Goal: Answer question/provide support: Share knowledge or assist other users

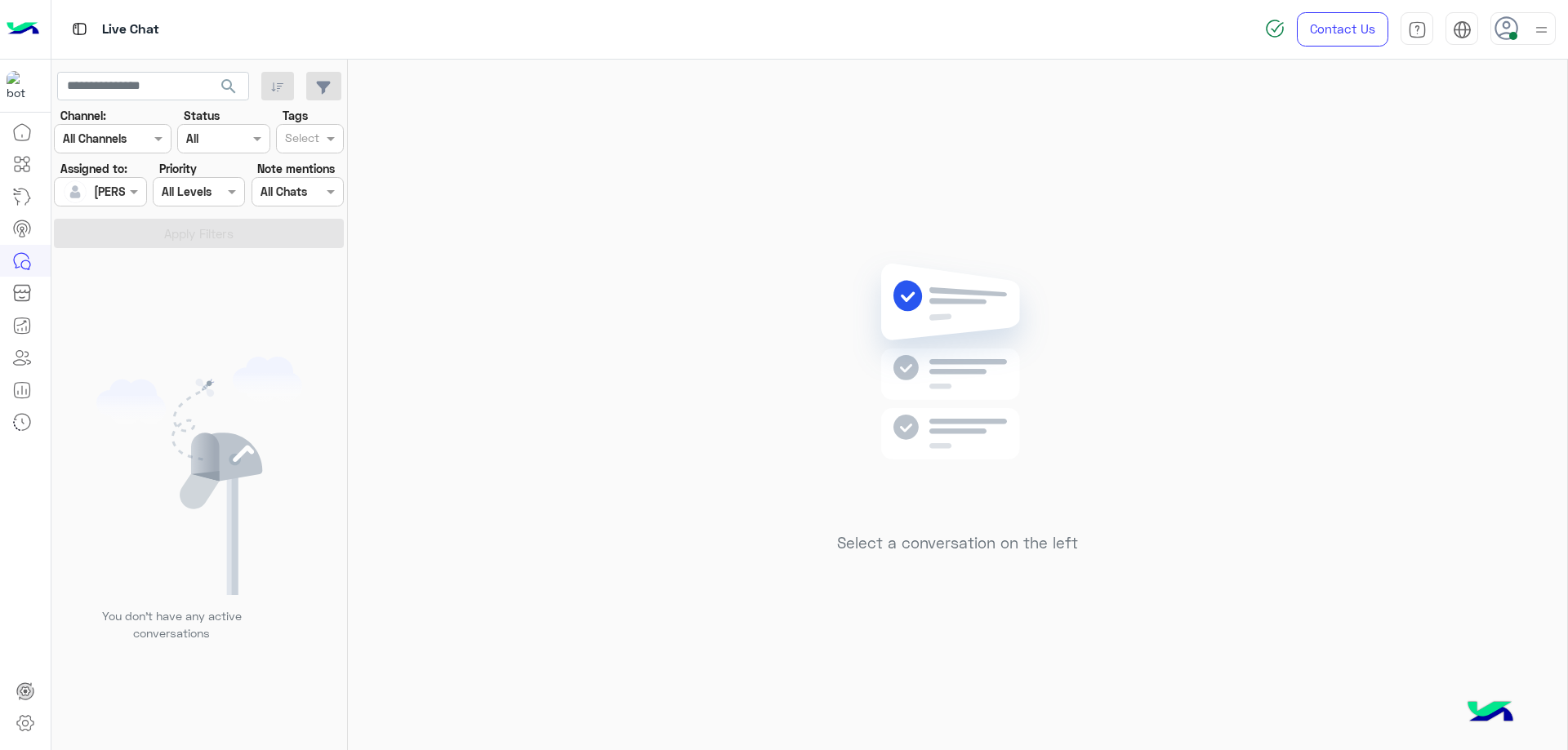
scroll to position [2, 0]
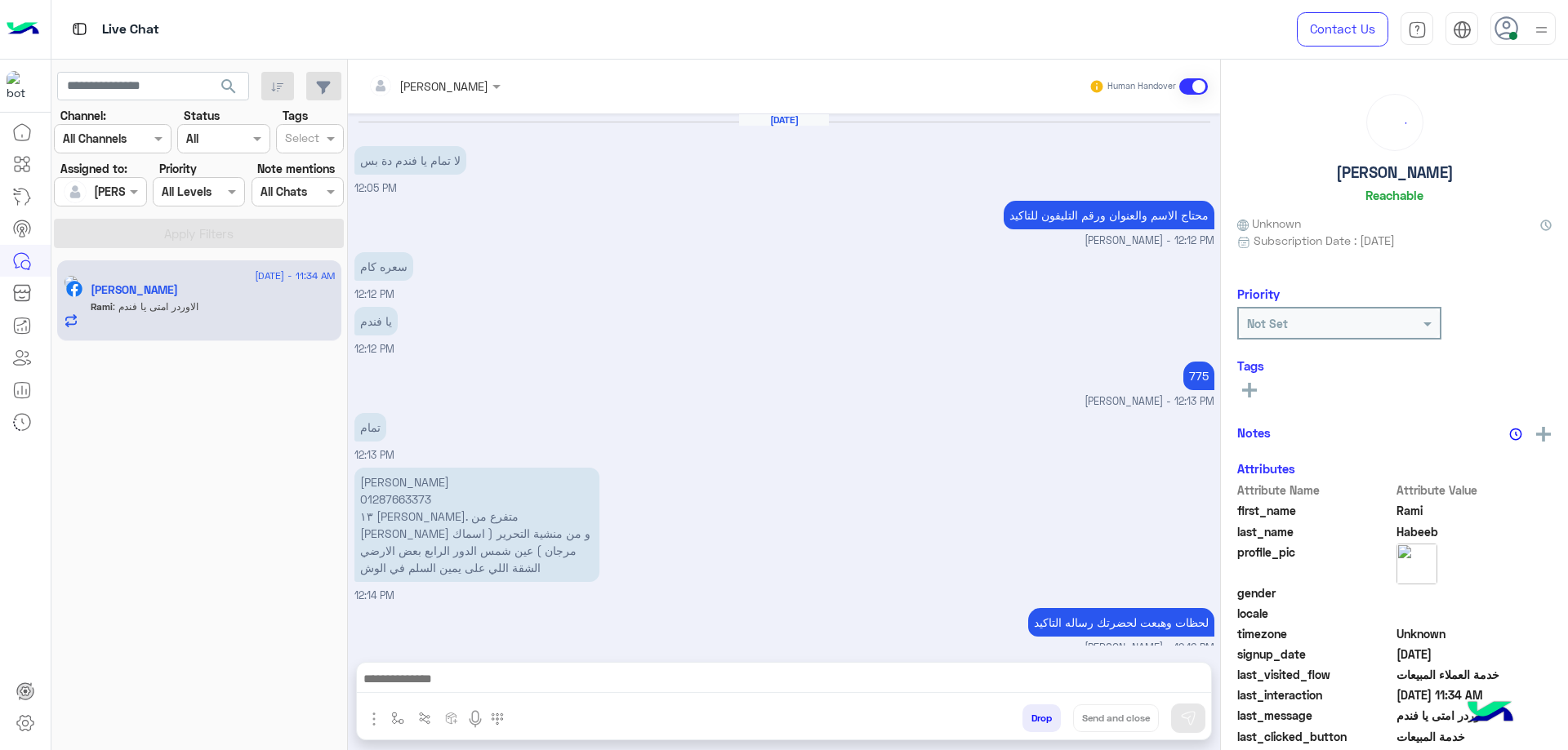
scroll to position [956, 0]
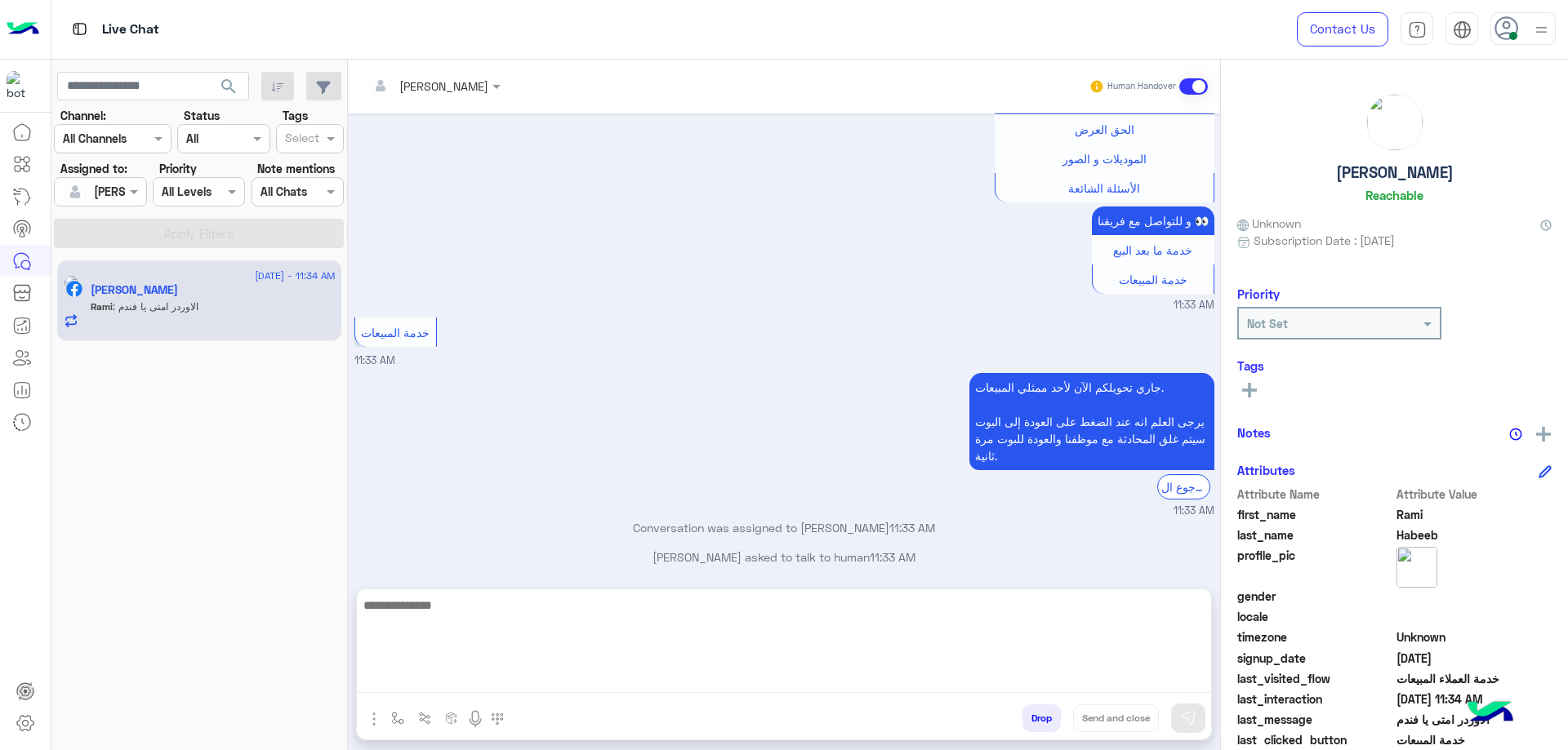
click at [536, 673] on textarea at bounding box center [784, 643] width 854 height 98
type textarea "**********"
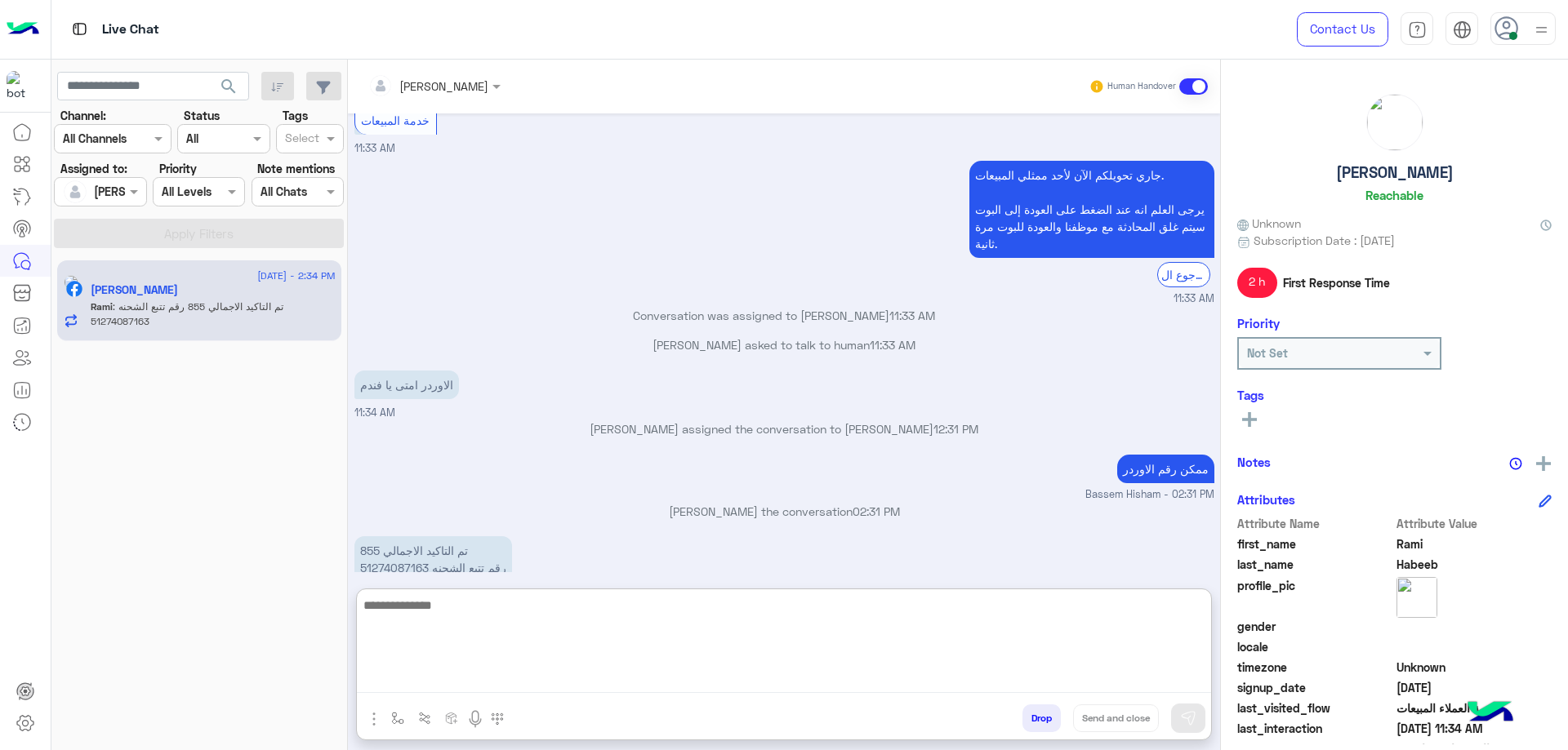
scroll to position [1183, 0]
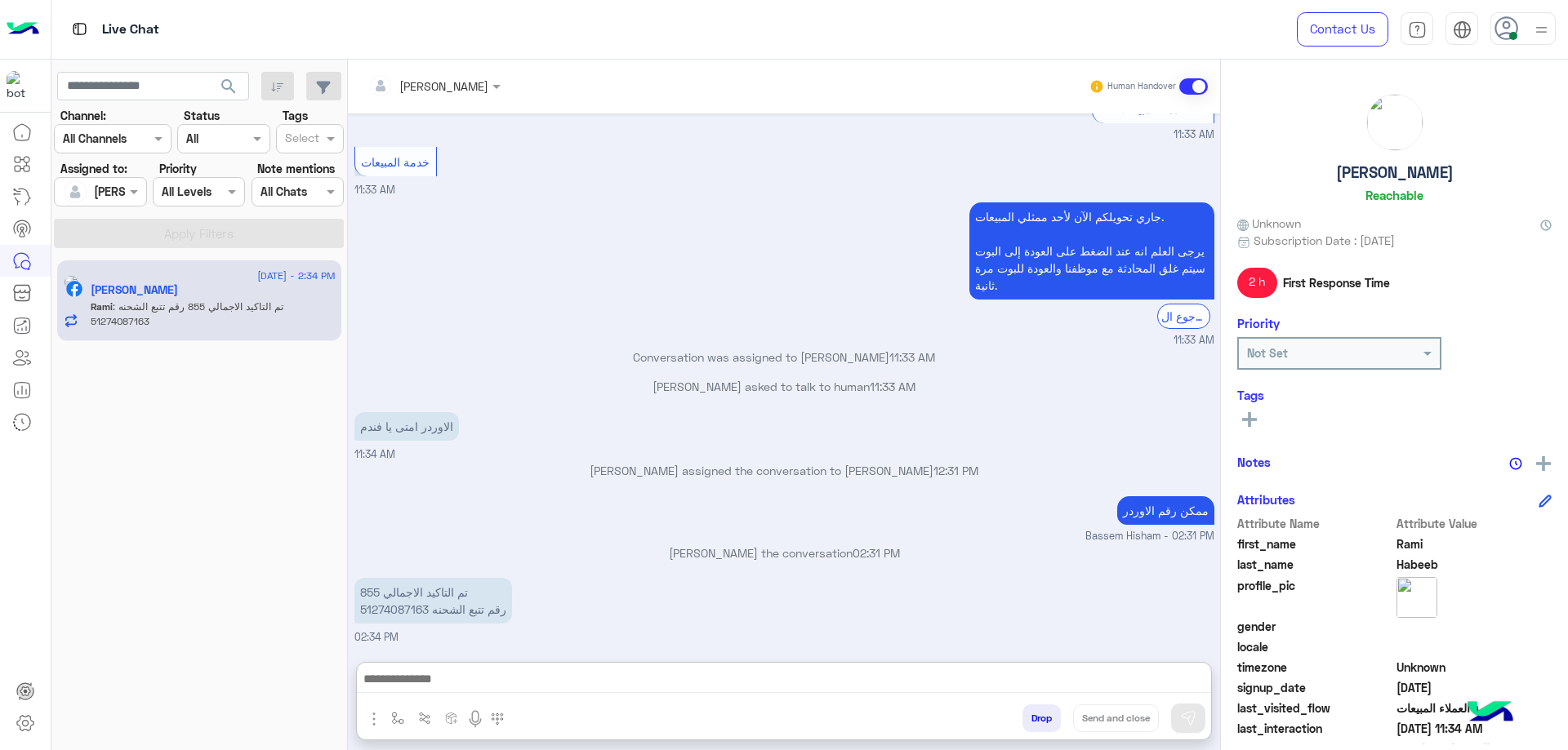
click at [388, 578] on p "تم التاكيد الاجمالي 855 رقم تتبع الشحنه 51274087163" at bounding box center [432, 600] width 157 height 46
click at [388, 543] on div "Aug 27, 2025 لا تمام يا فندم دة بس 12:05 PM محتاج الاسم والعنوان ورقم التليفون …" at bounding box center [784, 379] width 872 height 532
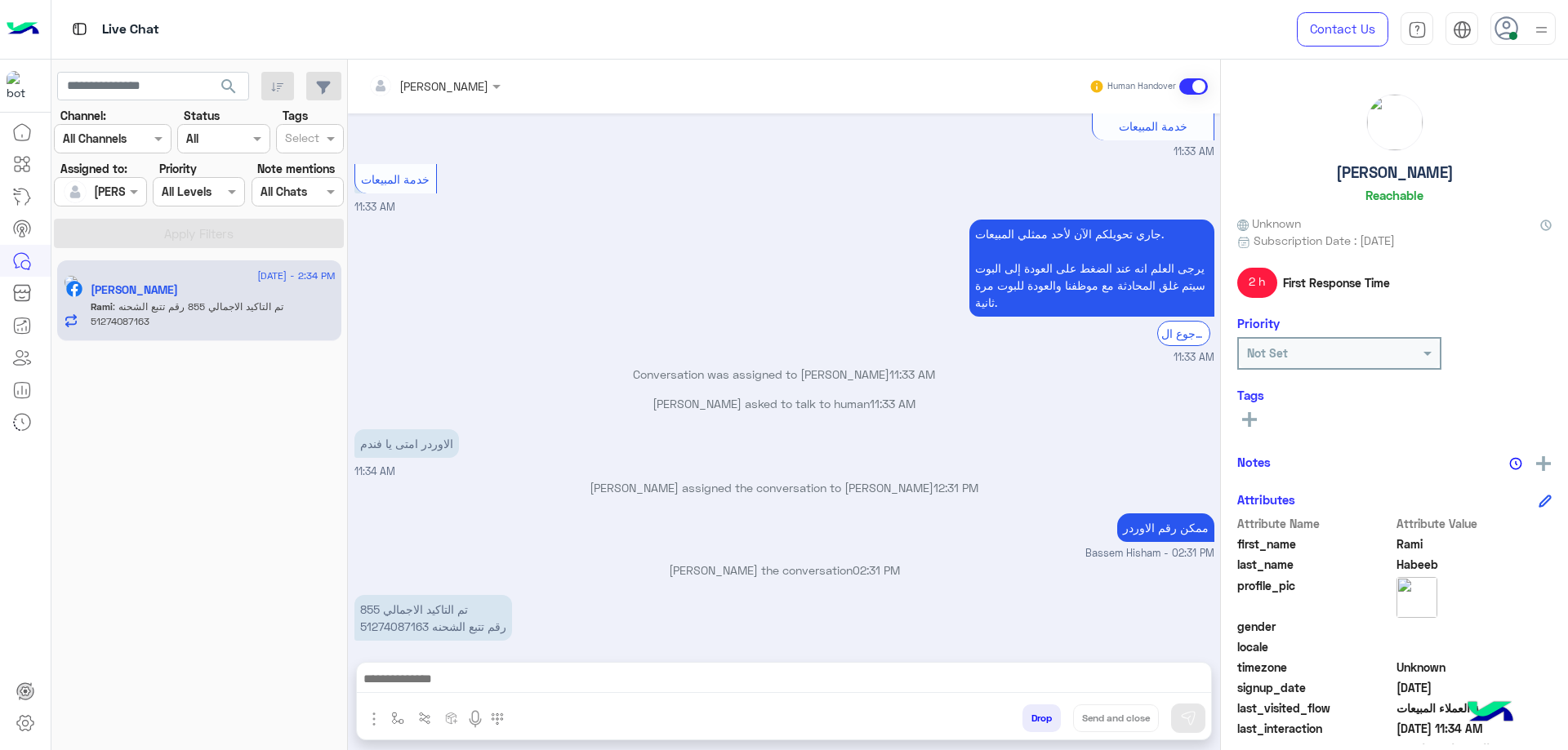
click at [389, 604] on p "تم التاكيد الاجمالي 855 رقم تتبع الشحنه 51274087163" at bounding box center [432, 617] width 157 height 46
copy p "51274087163"
drag, startPoint x: 525, startPoint y: 693, endPoint x: 527, endPoint y: 684, distance: 9.2
click at [525, 692] on div at bounding box center [784, 683] width 854 height 40
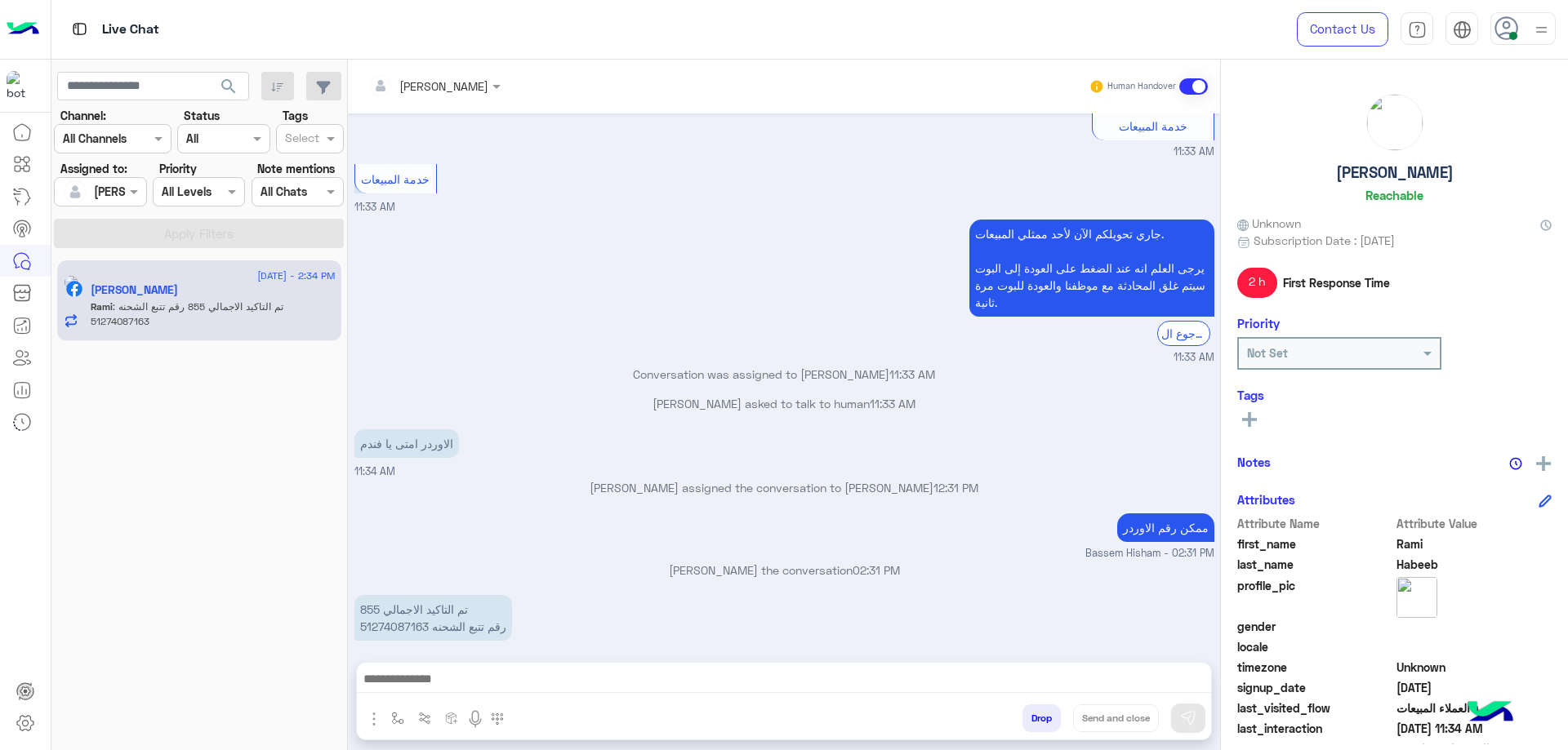
click at [528, 678] on textarea at bounding box center [784, 680] width 854 height 24
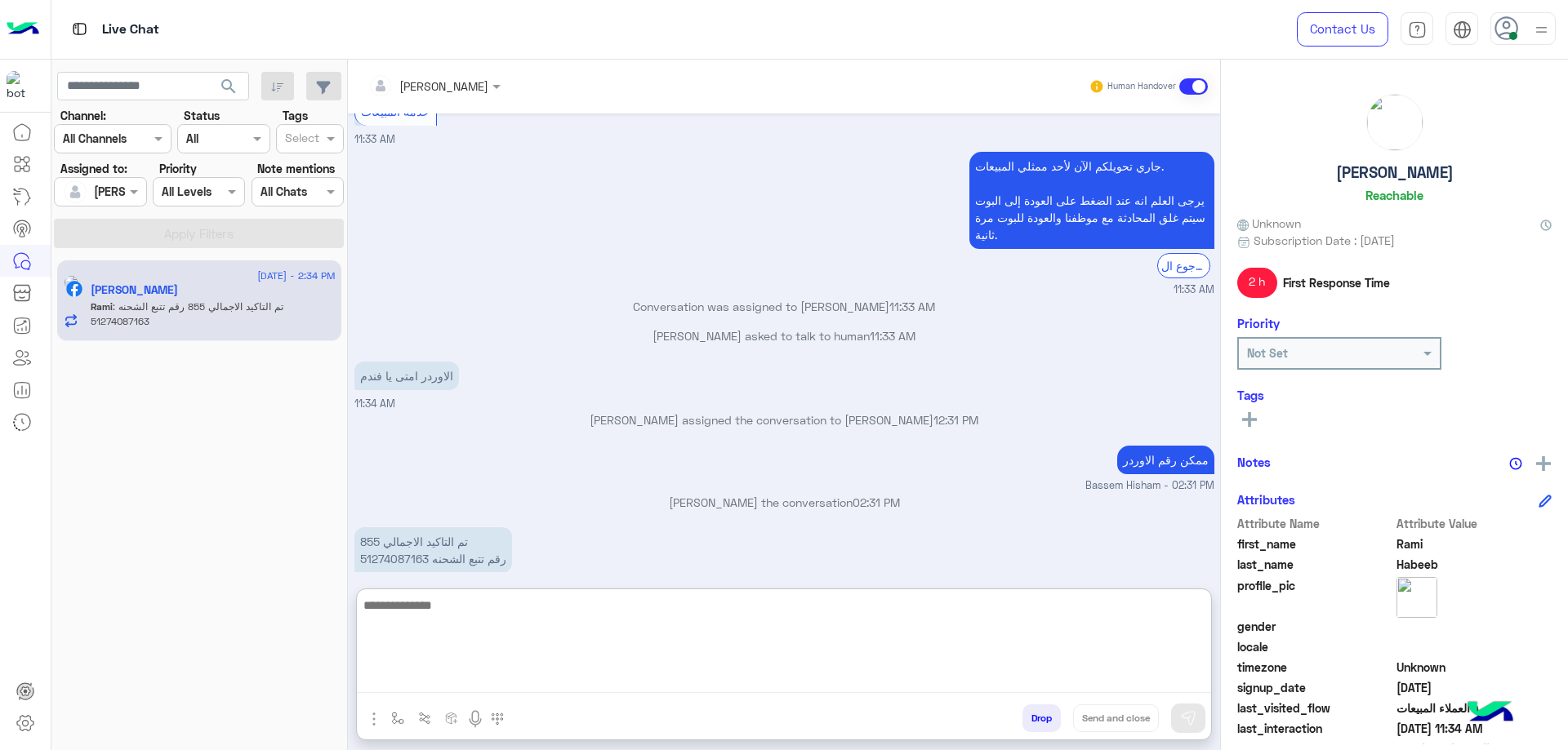
scroll to position [1183, 0]
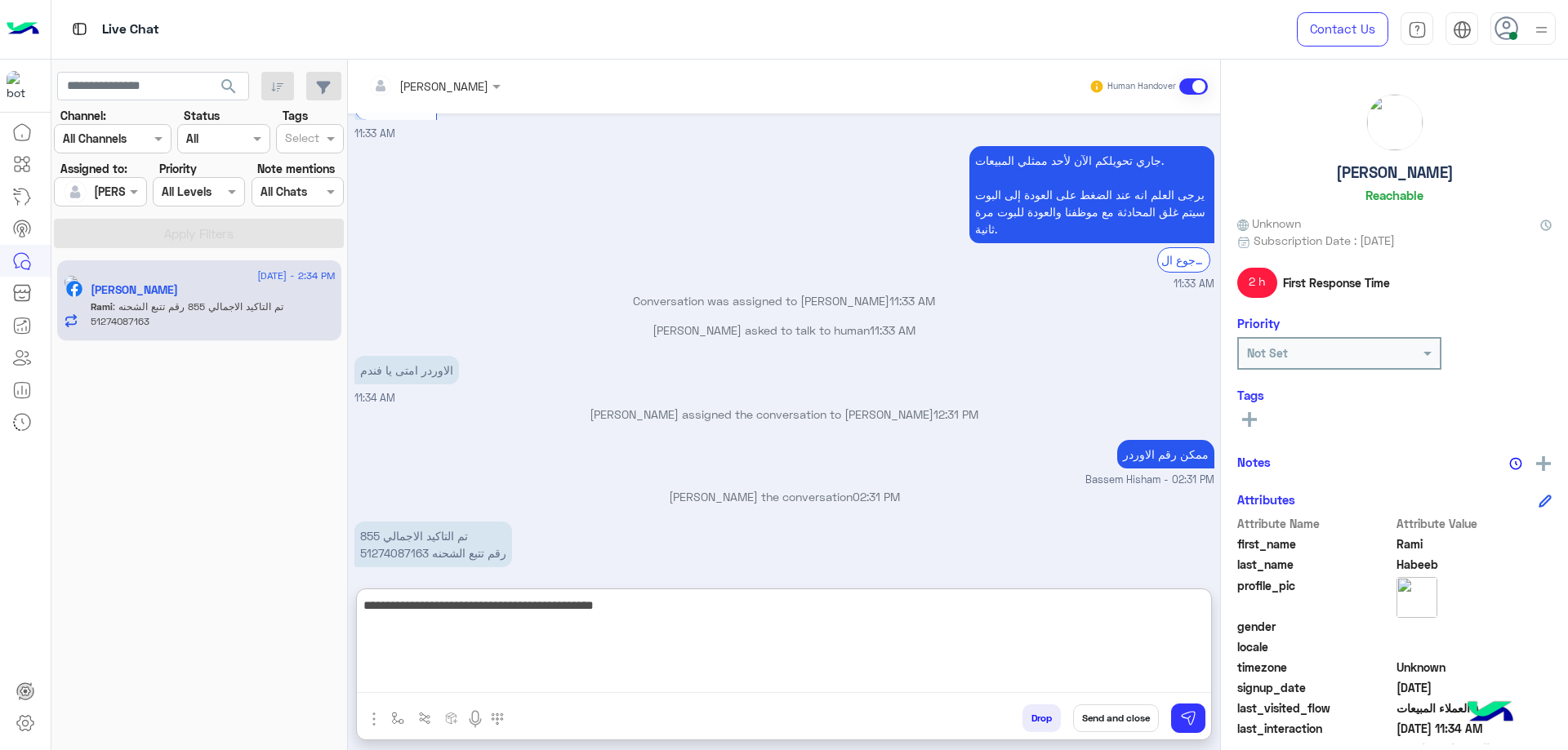
type textarea "**********"
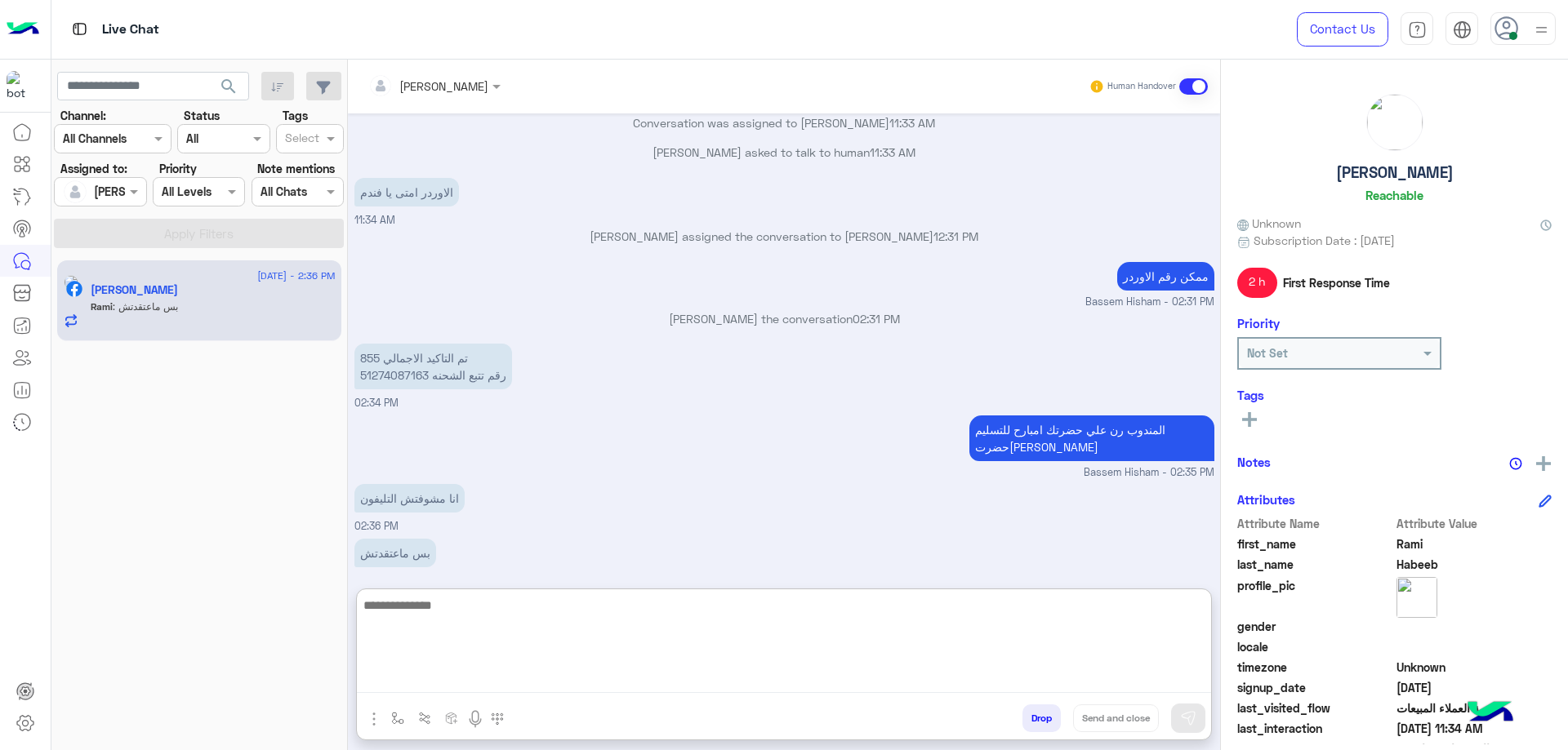
scroll to position [1416, 0]
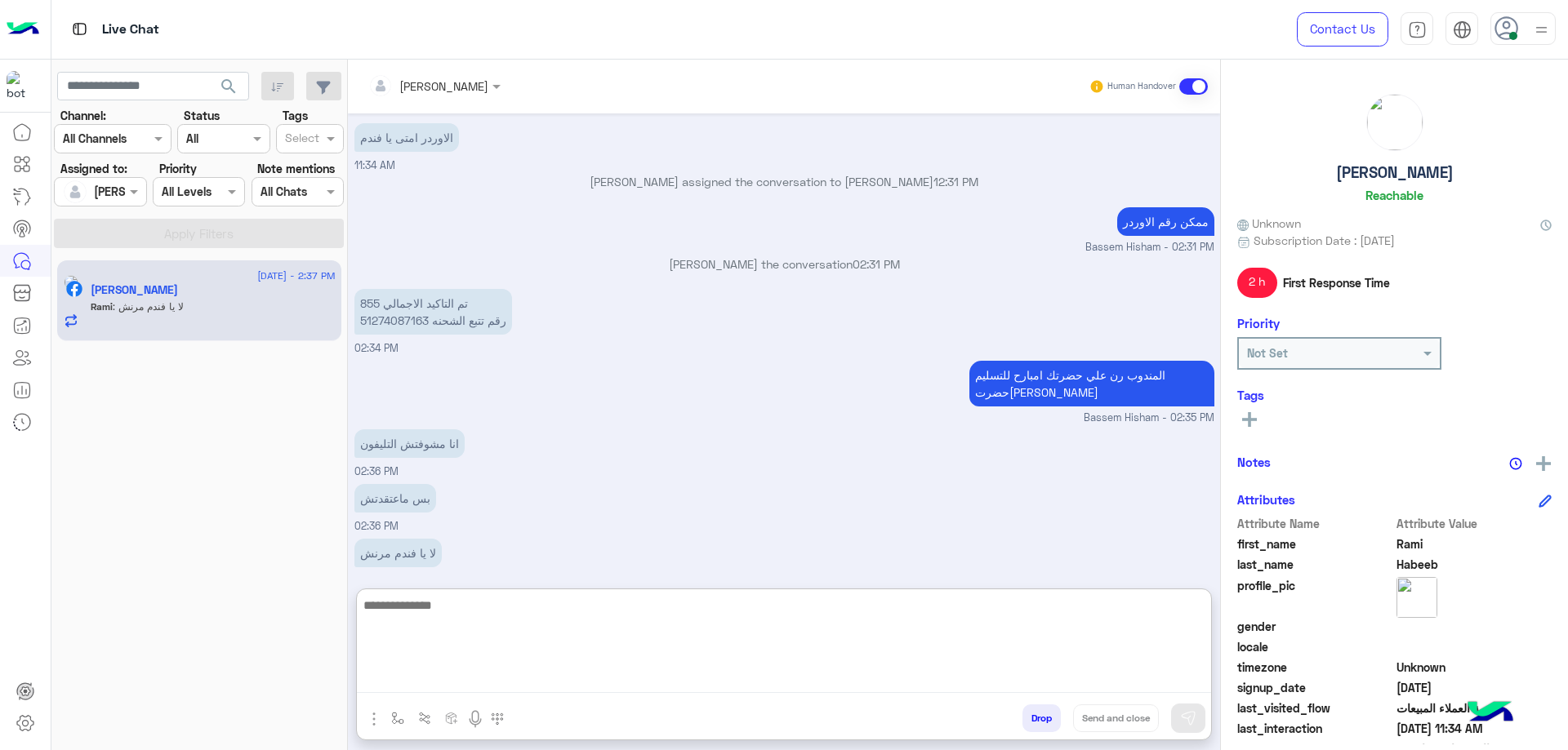
click at [457, 613] on textarea at bounding box center [784, 643] width 854 height 98
type textarea "*"
type textarea "**********"
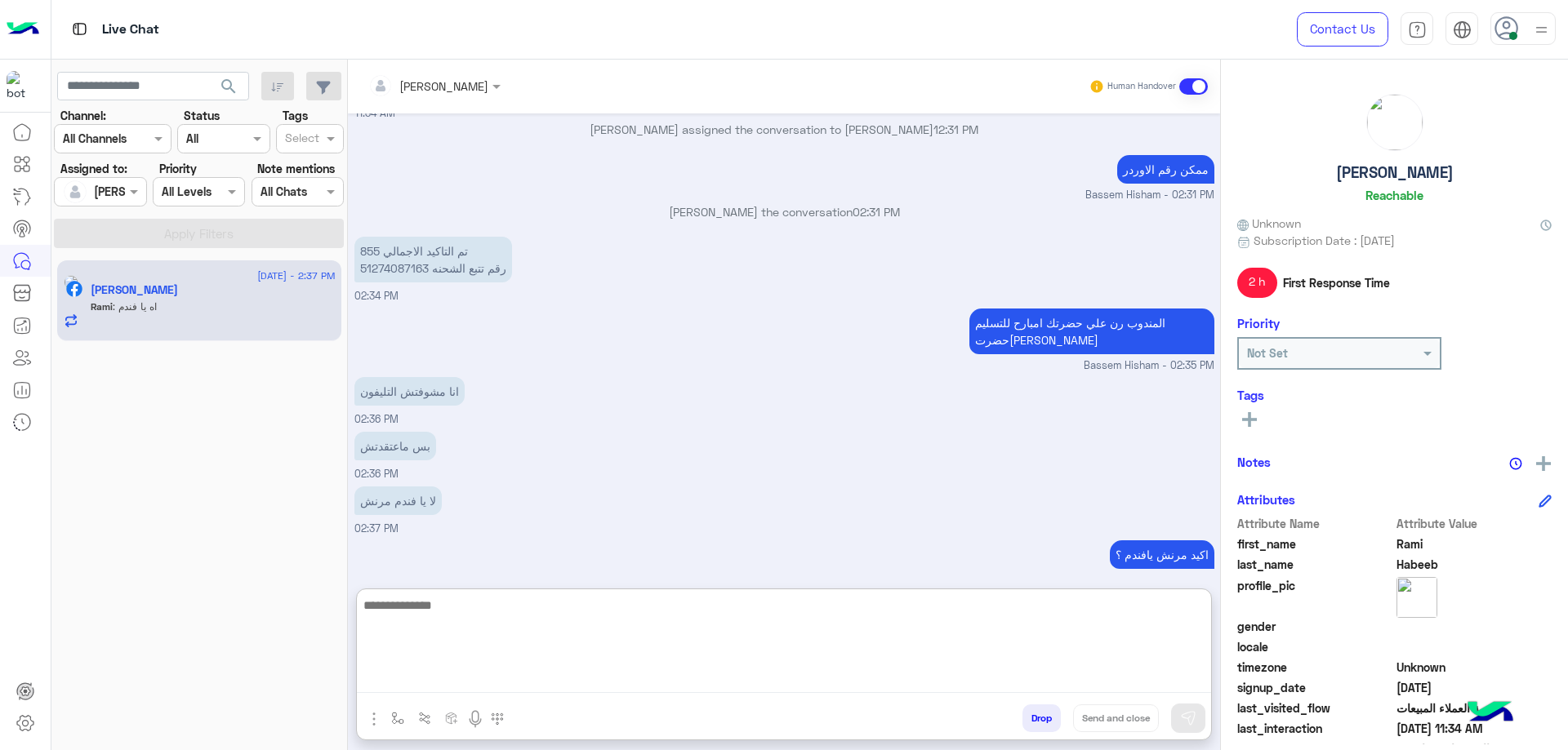
scroll to position [1468, 0]
click at [447, 603] on textarea at bounding box center [784, 643] width 854 height 98
click at [452, 610] on textarea at bounding box center [784, 643] width 854 height 98
type textarea "**********"
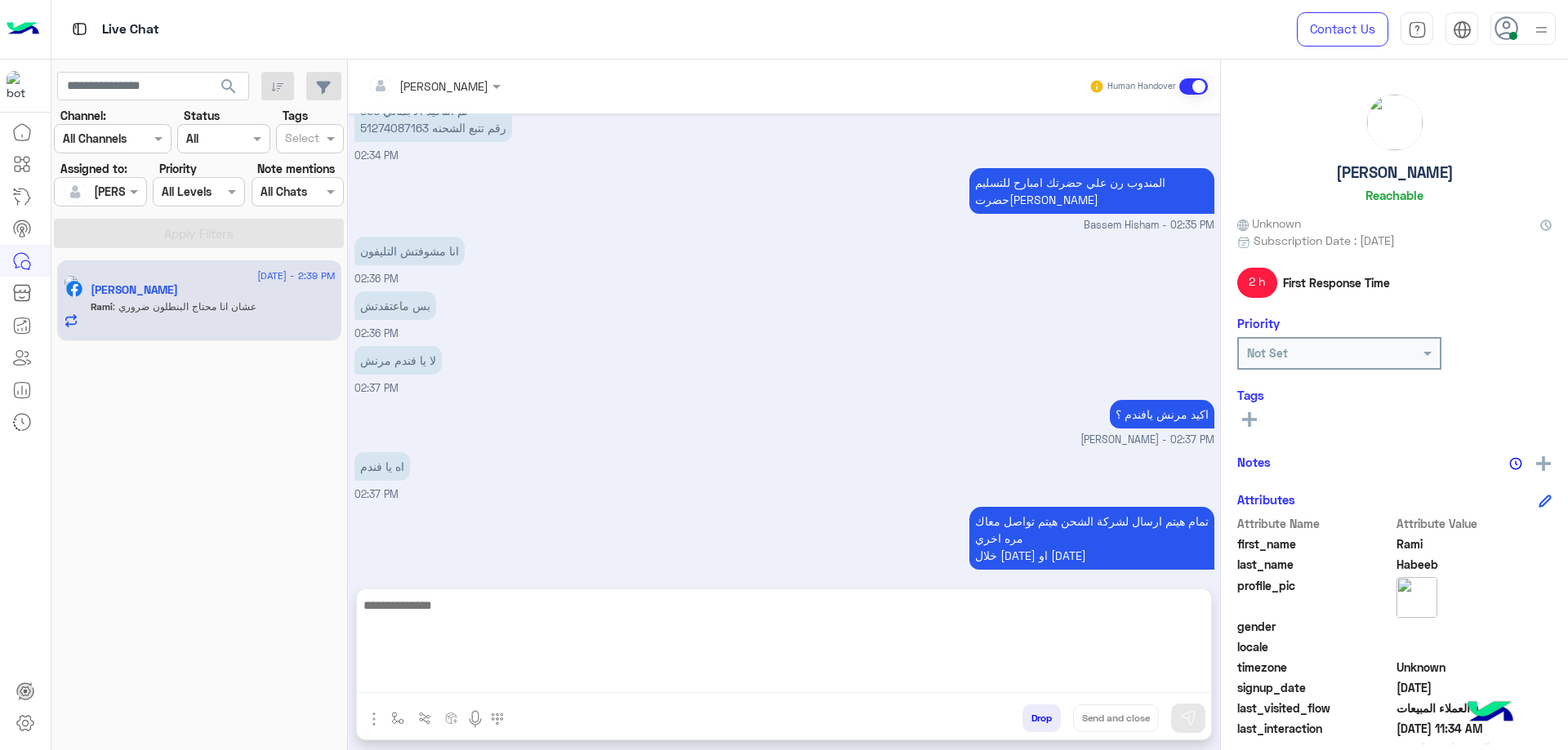
scroll to position [1716, 0]
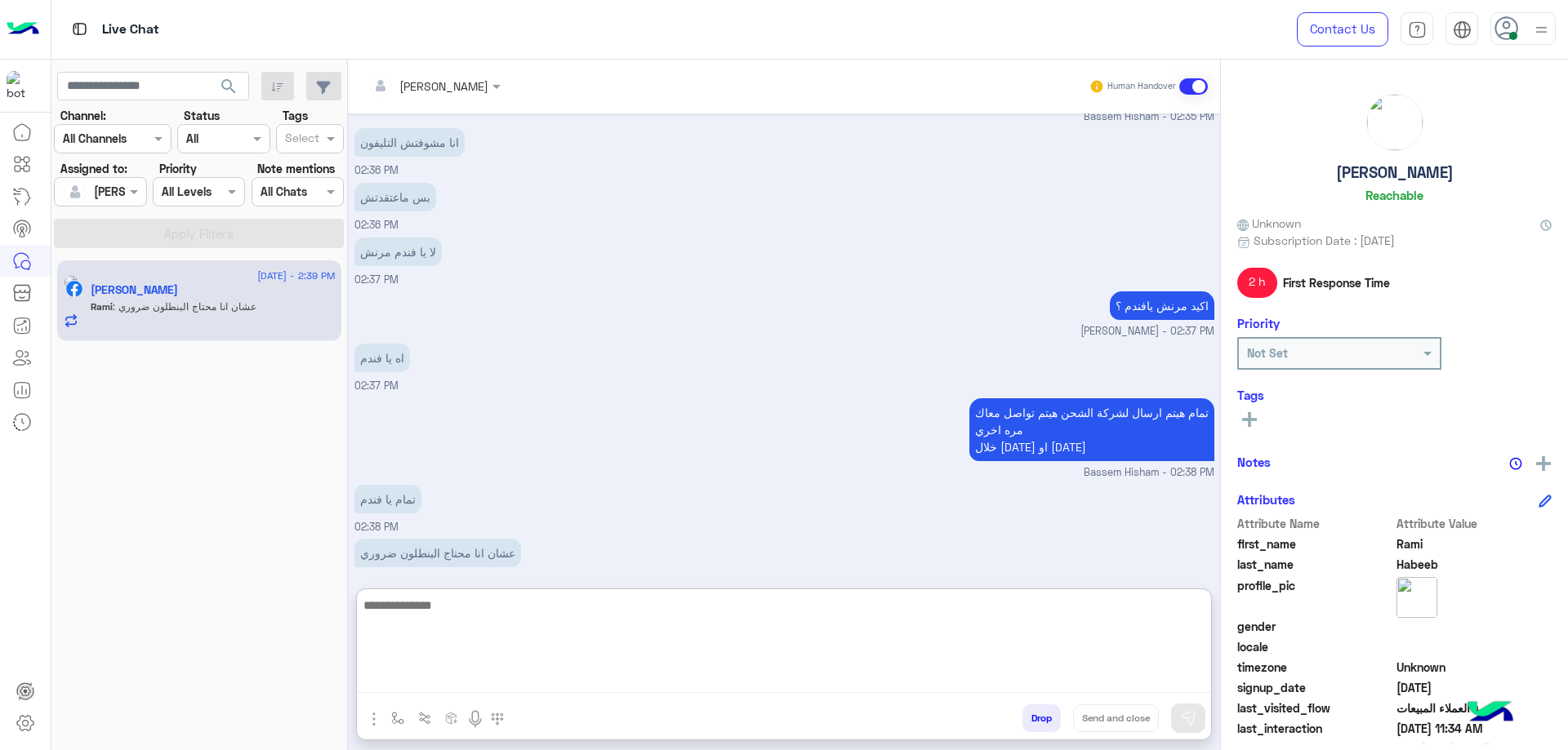
click at [516, 610] on textarea at bounding box center [784, 643] width 854 height 98
type textarea "**********"
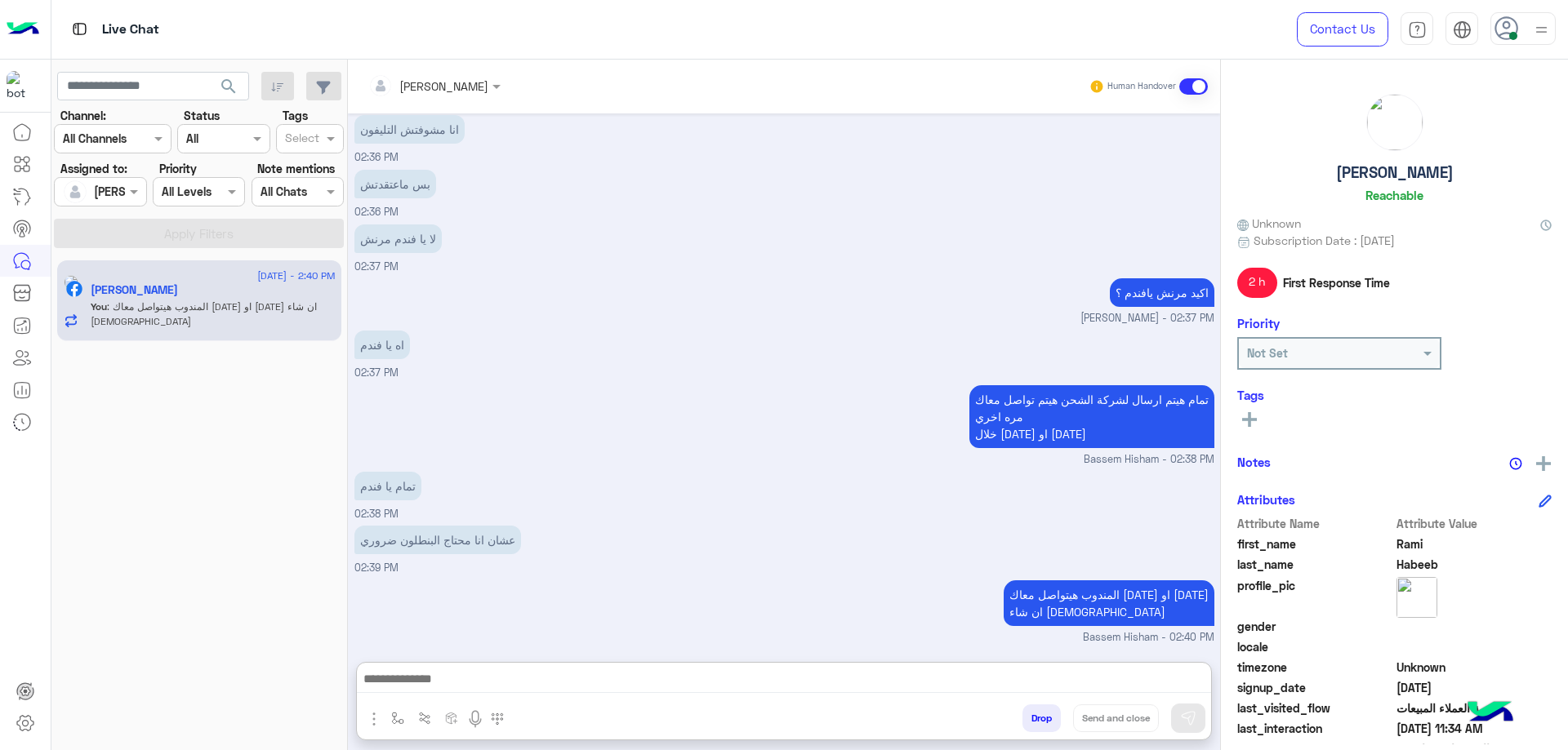
click at [1404, 178] on h5 "Rami Habeeb" at bounding box center [1394, 172] width 118 height 19
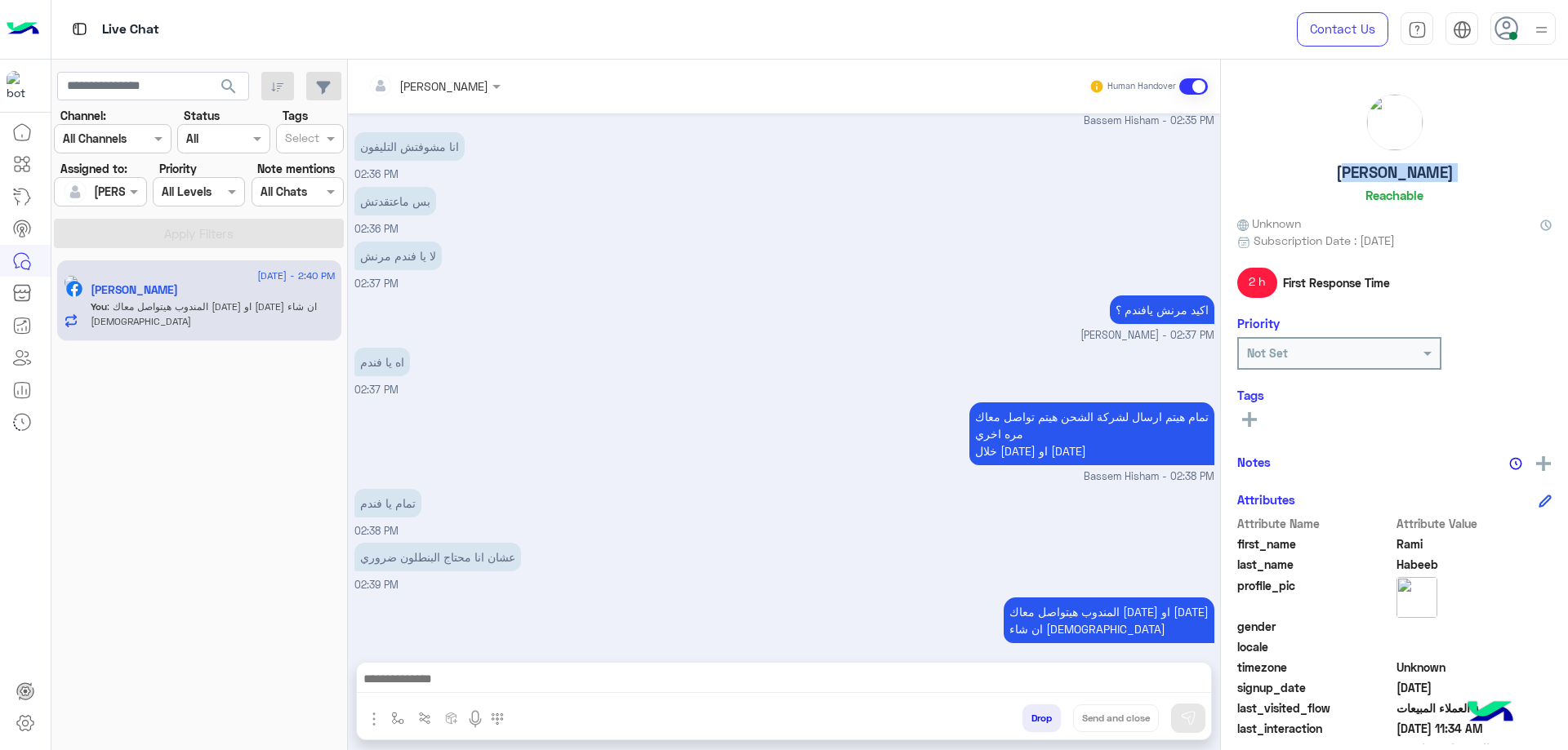
click at [1404, 178] on h5 "Rami Habeeb" at bounding box center [1394, 172] width 118 height 19
copy h5 "Rami Habeeb"
click at [1038, 720] on button "Drop" at bounding box center [1041, 718] width 39 height 28
